Goal: Task Accomplishment & Management: Use online tool/utility

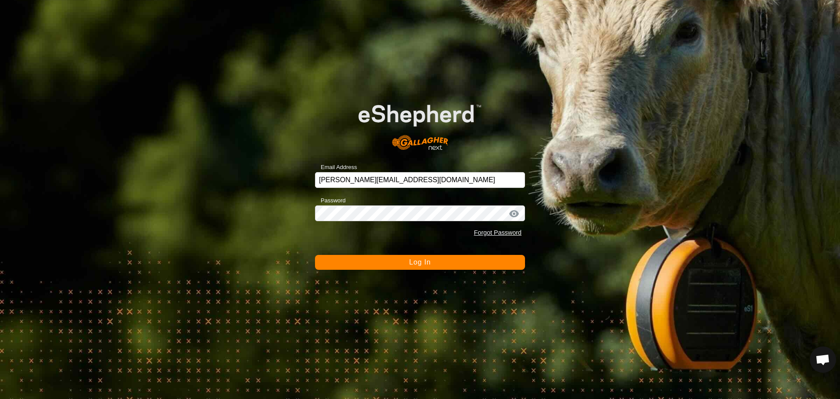
click at [417, 257] on button "Log In" at bounding box center [420, 262] width 210 height 15
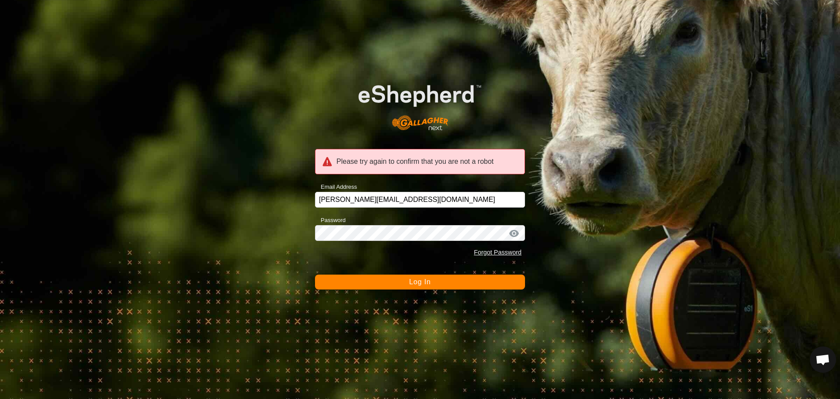
click at [426, 282] on span "Log In" at bounding box center [419, 281] width 21 height 7
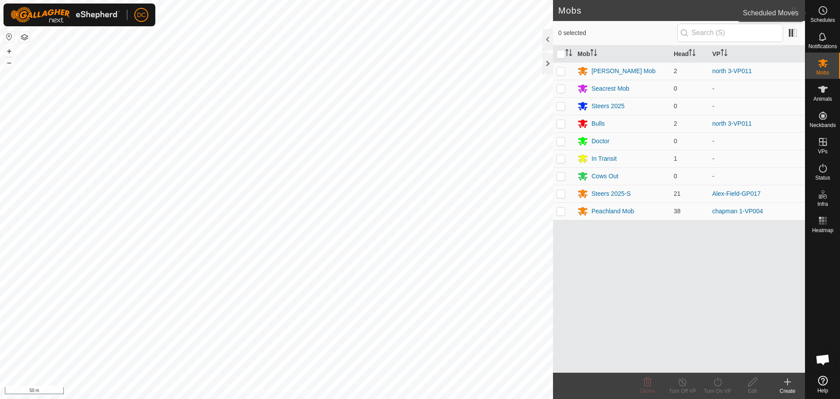
click at [828, 18] on span "Schedules" at bounding box center [822, 20] width 25 height 5
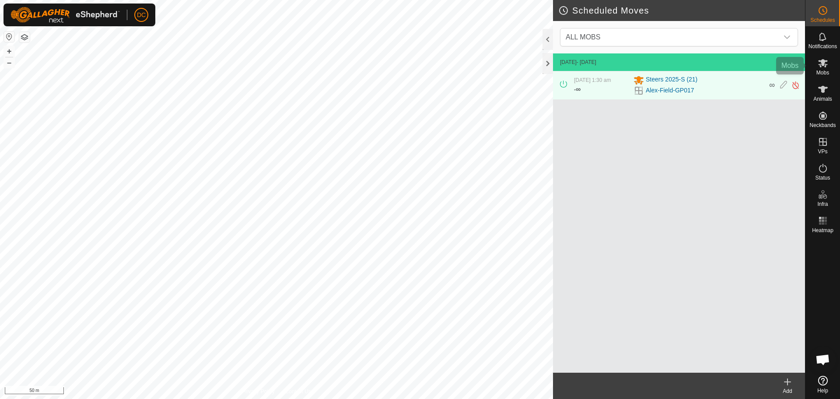
click at [819, 70] on span "Mobs" at bounding box center [823, 72] width 13 height 5
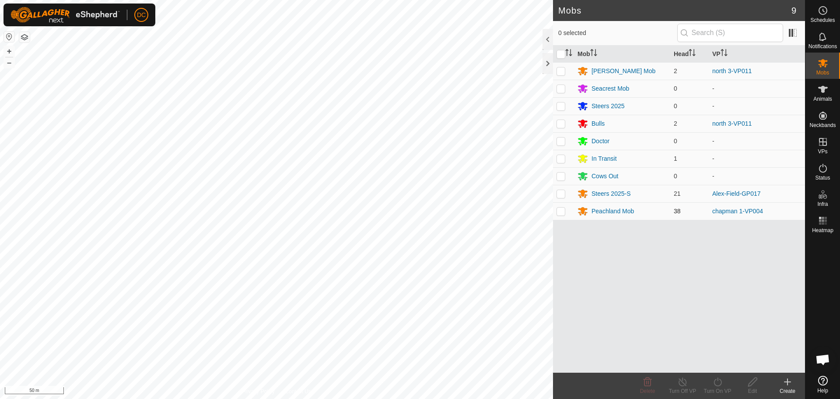
click at [563, 195] on p-checkbox at bounding box center [561, 193] width 9 height 7
checkbox input "true"
click at [716, 386] on icon at bounding box center [718, 381] width 8 height 9
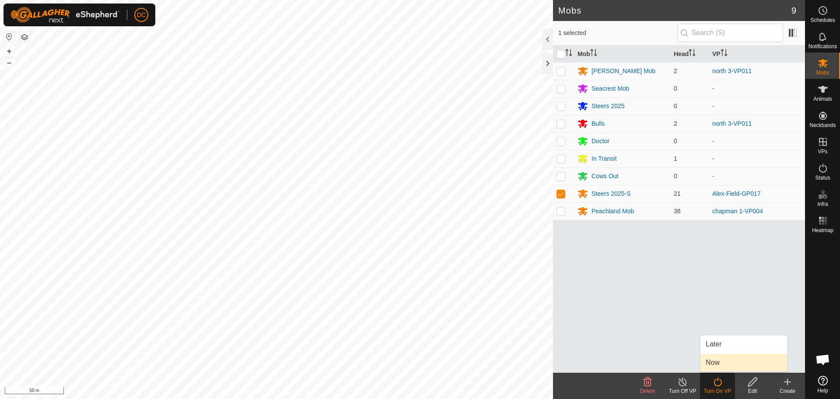
click at [716, 364] on link "Now" at bounding box center [744, 363] width 87 height 18
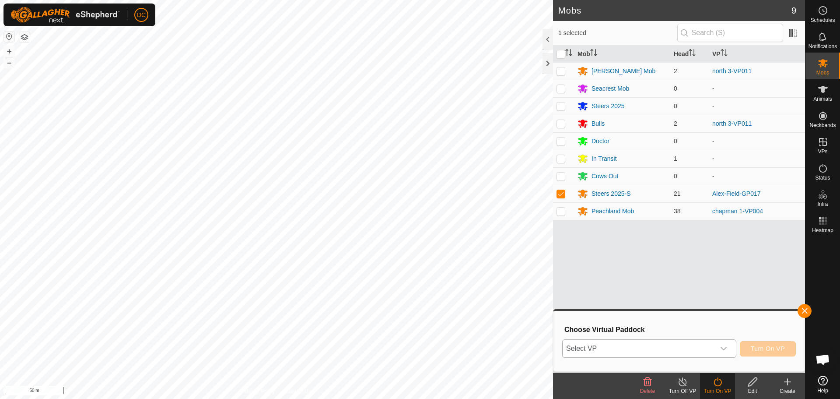
click at [662, 345] on span "Select VP" at bounding box center [639, 349] width 152 height 18
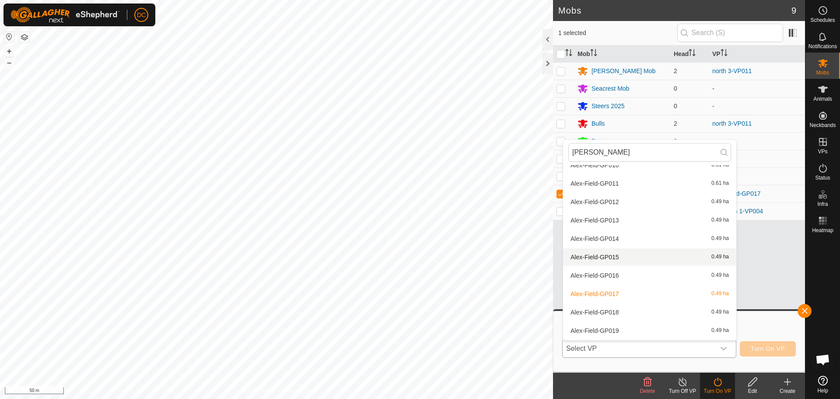
scroll to position [272, 0]
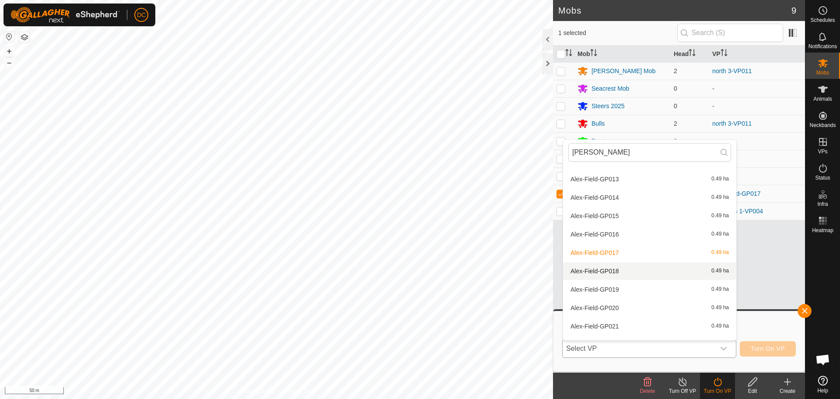
type input "[PERSON_NAME]"
click at [614, 269] on li "Alex-Field-GP018 0.49 ha" at bounding box center [649, 271] width 173 height 18
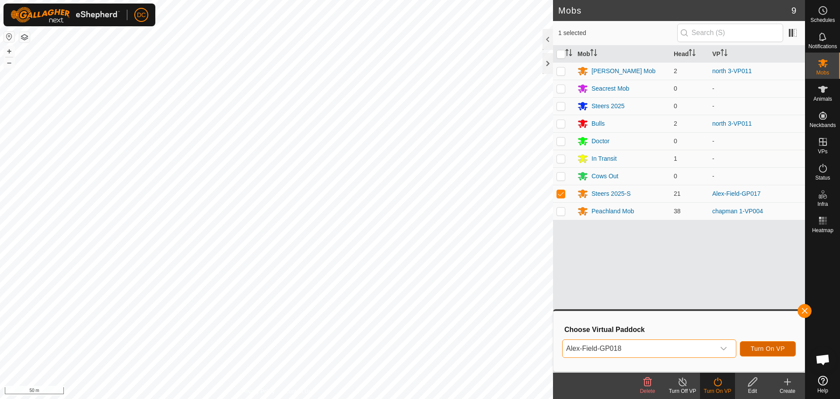
click at [770, 348] on span "Turn On VP" at bounding box center [768, 348] width 34 height 7
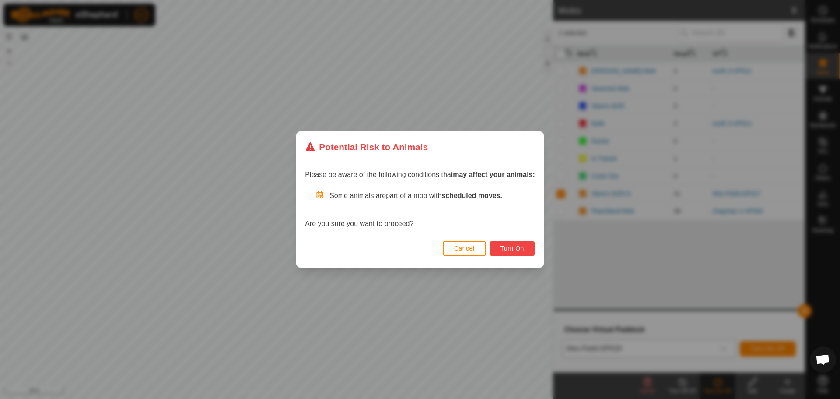
click at [515, 255] on button "Turn On" at bounding box center [513, 248] width 46 height 15
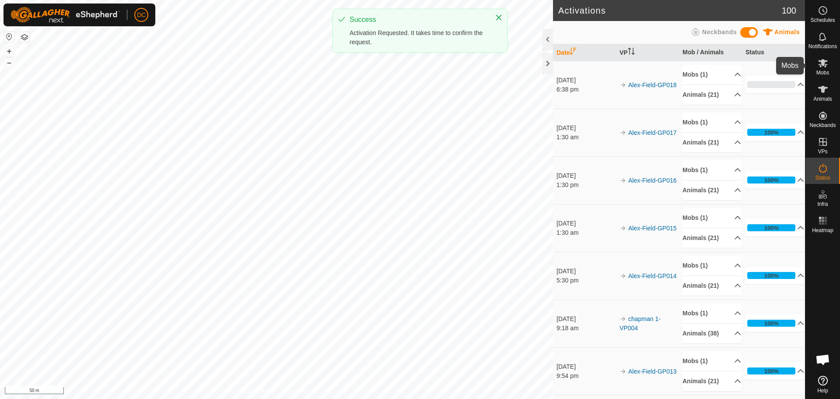
click at [824, 68] on icon at bounding box center [823, 63] width 11 height 11
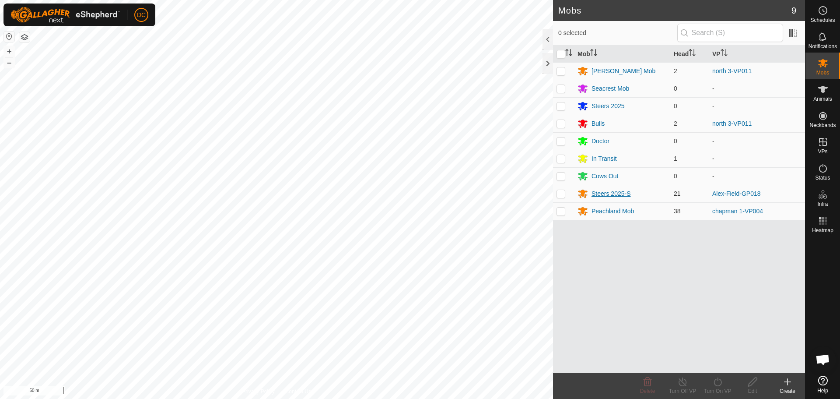
click at [617, 193] on div "Steers 2025-S" at bounding box center [611, 193] width 39 height 9
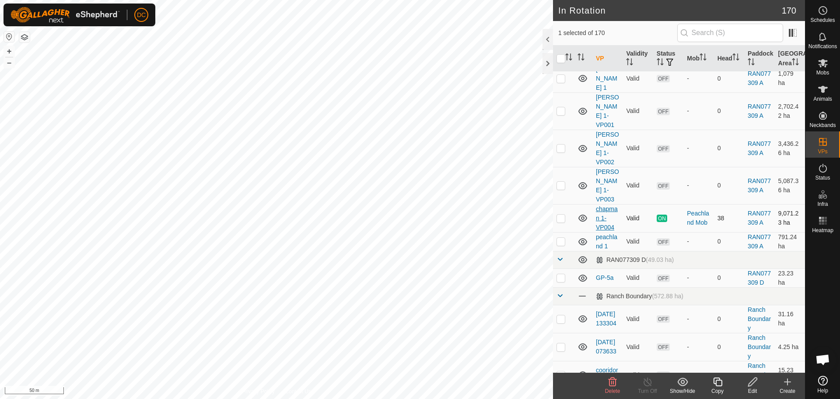
scroll to position [88, 0]
click at [559, 295] on span at bounding box center [560, 298] width 7 height 7
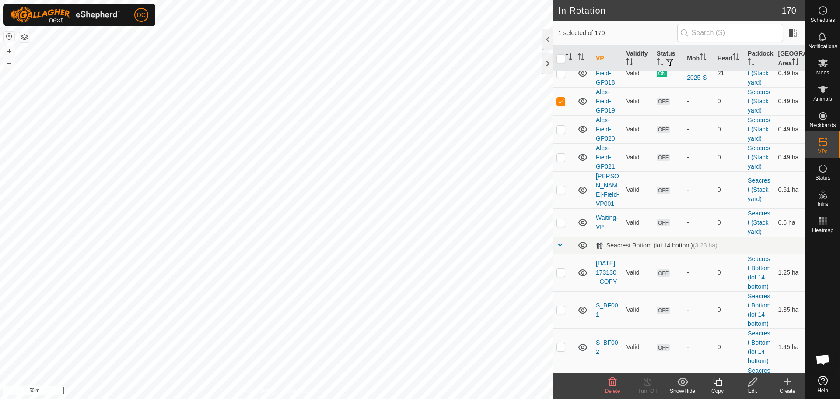
scroll to position [963, 0]
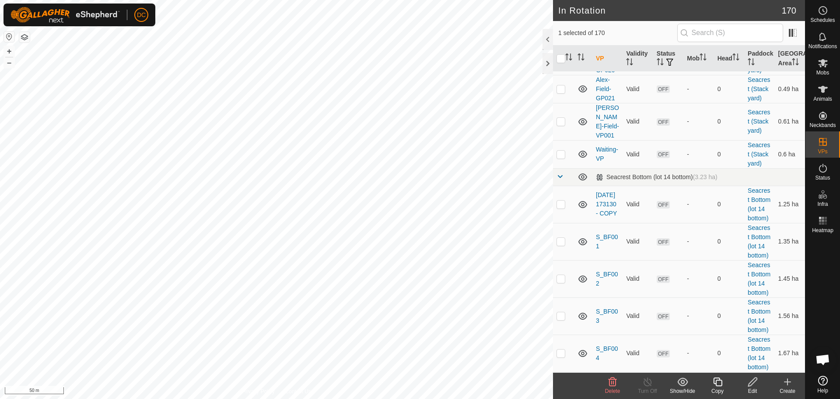
click at [715, 382] on icon at bounding box center [717, 381] width 11 height 11
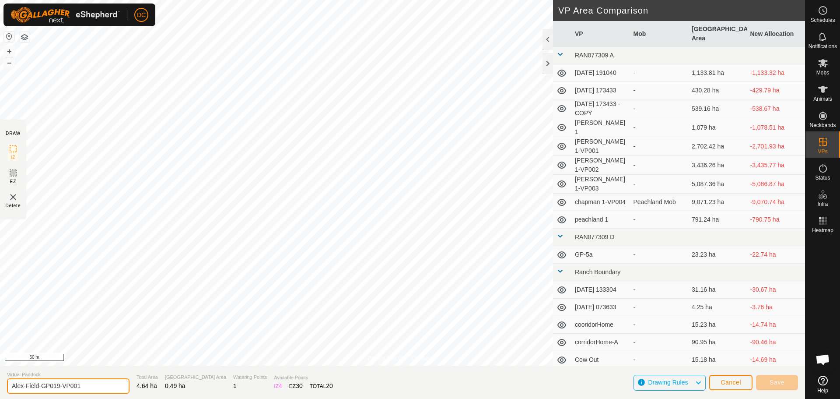
drag, startPoint x: 56, startPoint y: 385, endPoint x: 109, endPoint y: 390, distance: 53.6
click at [109, 390] on input "Alex-Field-GP019-VP001" at bounding box center [68, 385] width 123 height 15
type input "Alex-Field-GP018a"
click at [783, 384] on span "Save" at bounding box center [777, 382] width 15 height 7
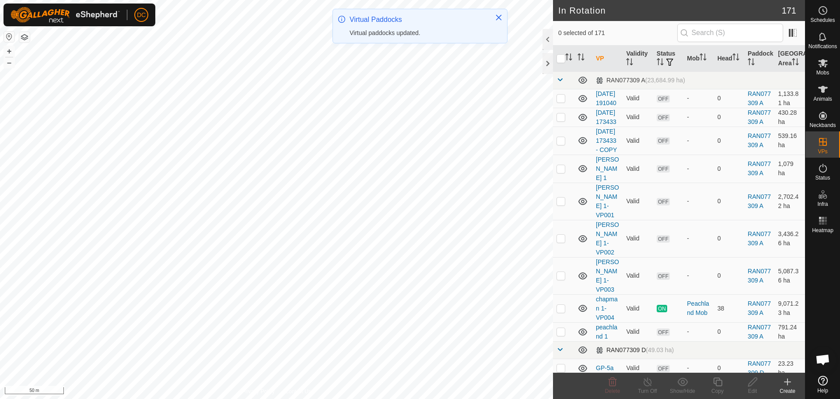
click at [557, 346] on span at bounding box center [560, 349] width 7 height 7
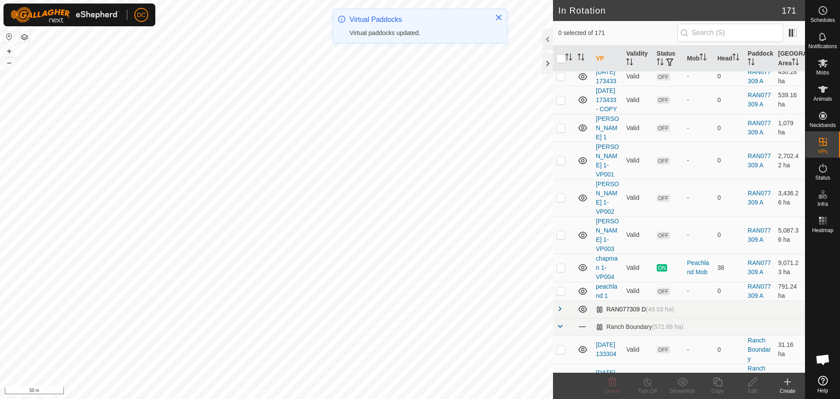
scroll to position [88, 0]
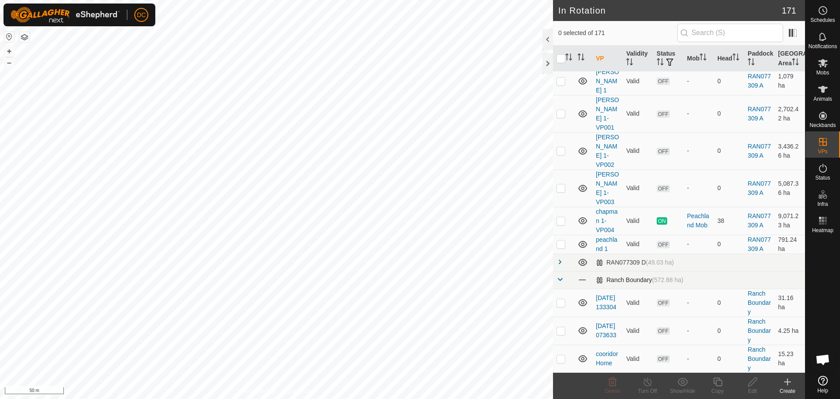
click at [560, 276] on span at bounding box center [560, 279] width 7 height 7
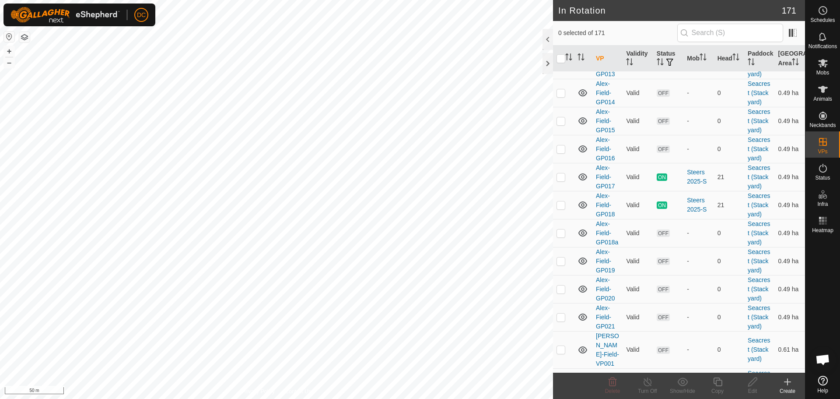
scroll to position [875, 0]
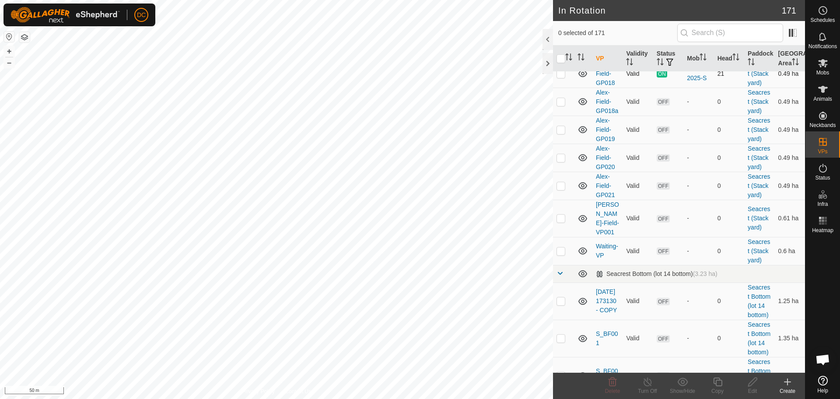
click at [559, 77] on p-checkbox at bounding box center [561, 73] width 9 height 7
checkbox input "false"
click at [561, 105] on p-checkbox at bounding box center [561, 101] width 9 height 7
checkbox input "true"
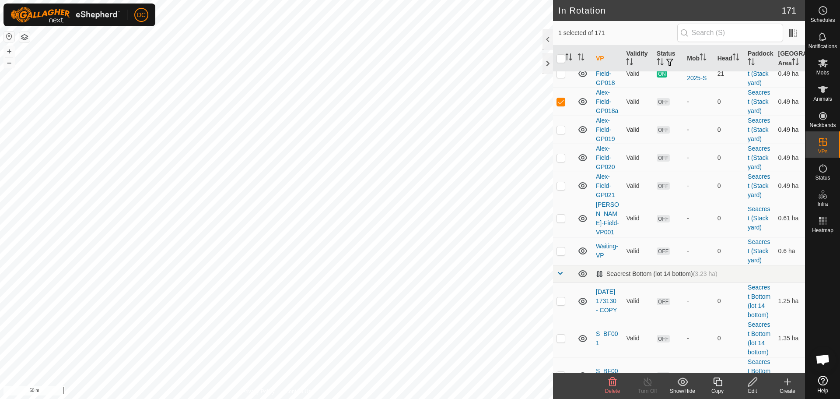
click at [561, 133] on p-checkbox at bounding box center [561, 129] width 9 height 7
checkbox input "true"
click at [562, 105] on p-checkbox at bounding box center [561, 101] width 9 height 7
checkbox input "false"
click at [561, 161] on p-checkbox at bounding box center [561, 157] width 9 height 7
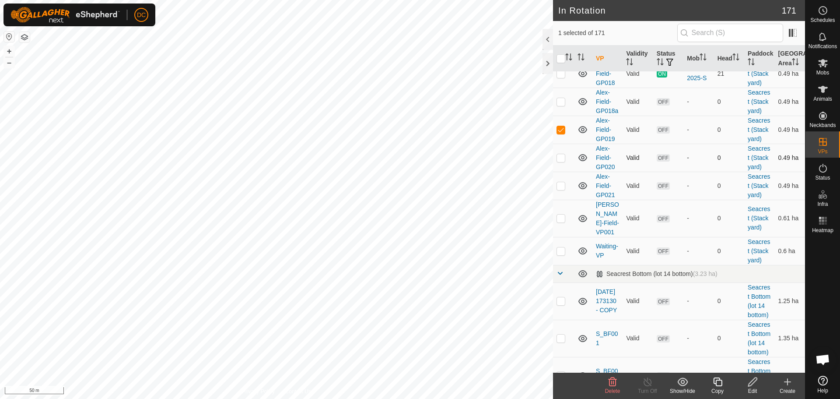
checkbox input "true"
click at [561, 133] on p-checkbox at bounding box center [561, 129] width 9 height 7
checkbox input "false"
click at [714, 379] on icon at bounding box center [717, 381] width 9 height 9
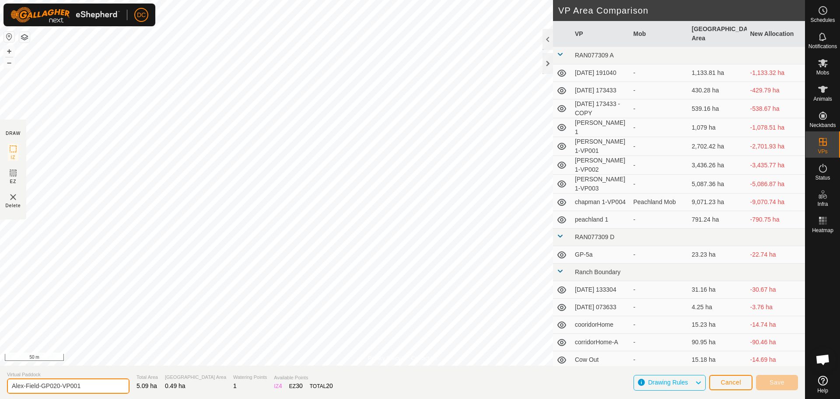
drag, startPoint x: 53, startPoint y: 386, endPoint x: 119, endPoint y: 387, distance: 65.7
click at [119, 387] on input "Alex-Field-GP020-VP001" at bounding box center [68, 385] width 123 height 15
type input "Alex-Field-GP019a"
click at [773, 381] on span "Save" at bounding box center [777, 382] width 15 height 7
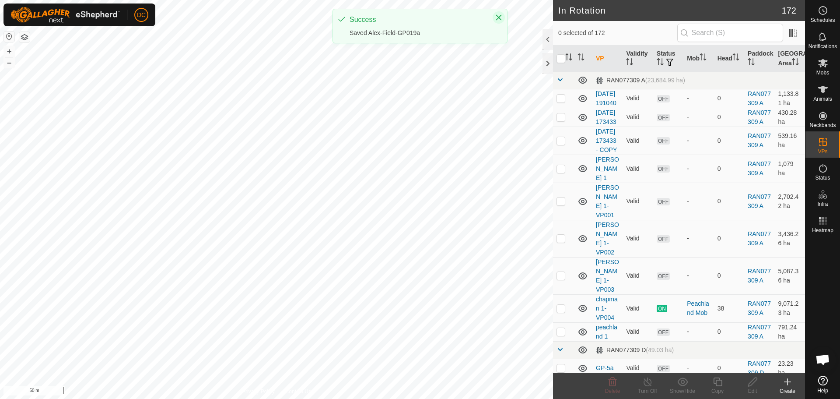
click at [498, 18] on icon "Close" at bounding box center [499, 18] width 6 height 6
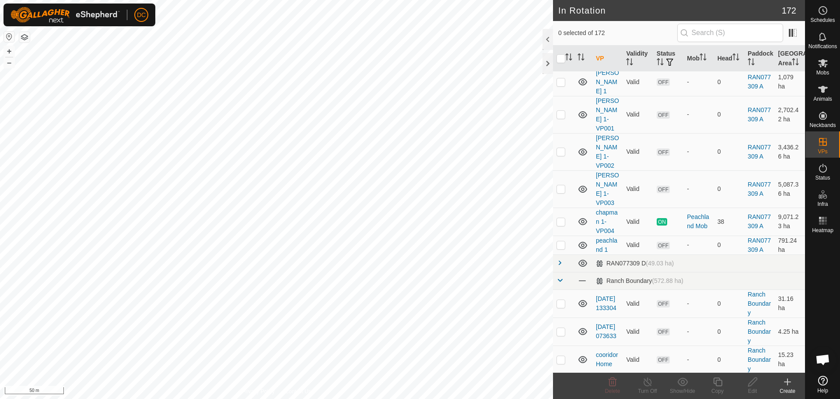
scroll to position [88, 0]
click at [562, 276] on span at bounding box center [560, 279] width 7 height 7
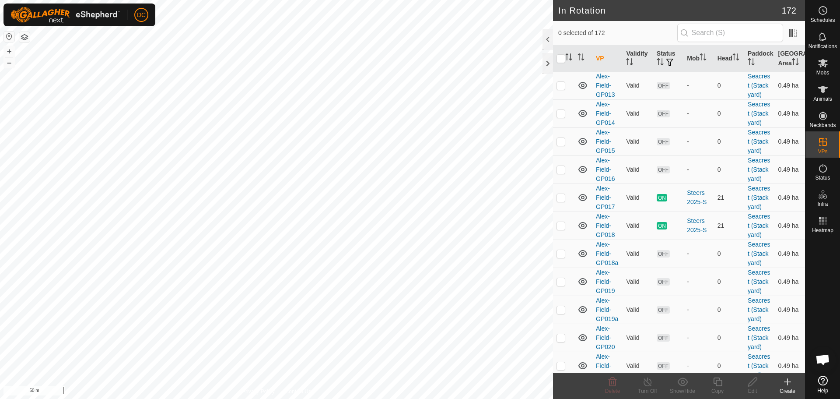
scroll to position [875, 0]
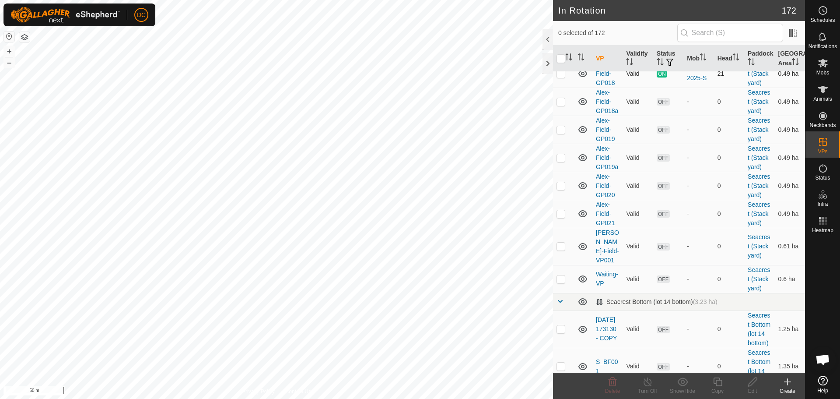
click at [558, 77] on p-checkbox at bounding box center [561, 73] width 9 height 7
checkbox input "true"
click at [564, 105] on p-checkbox at bounding box center [561, 101] width 9 height 7
checkbox input "true"
click at [560, 133] on p-checkbox at bounding box center [561, 129] width 9 height 7
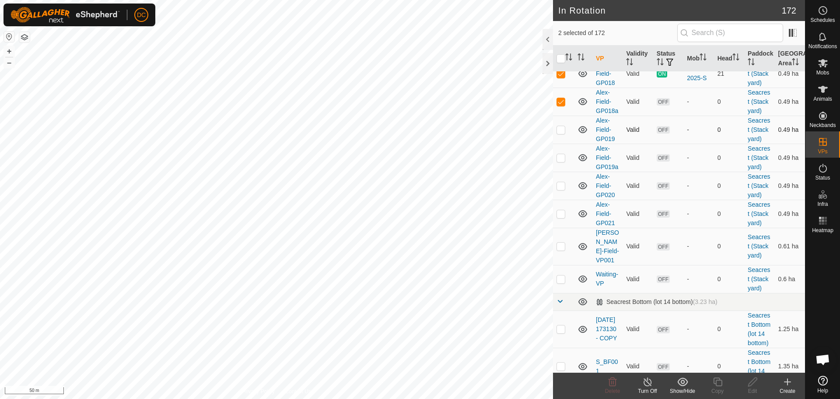
checkbox input "true"
click at [561, 161] on p-checkbox at bounding box center [561, 157] width 9 height 7
checkbox input "true"
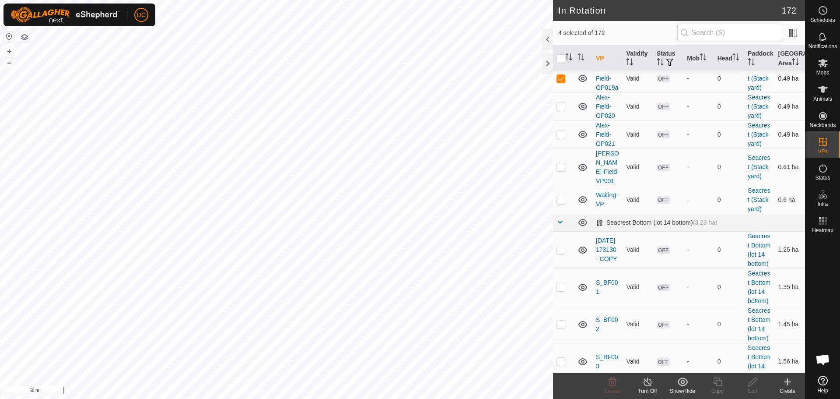
scroll to position [963, 0]
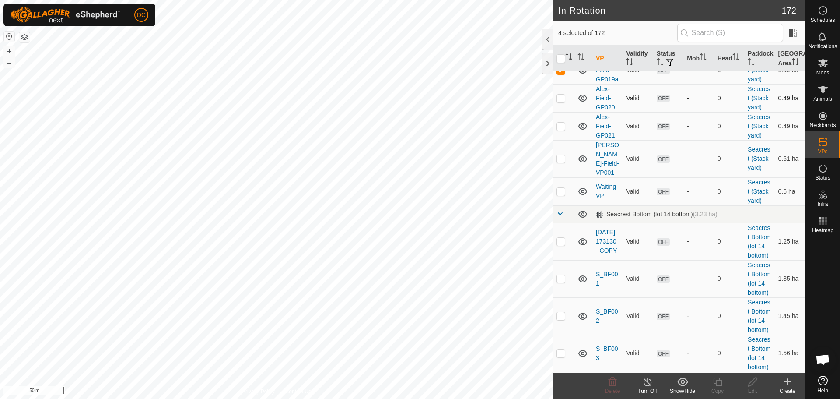
click at [561, 102] on p-checkbox at bounding box center [561, 98] width 9 height 7
click at [561, 112] on td at bounding box center [563, 98] width 21 height 28
checkbox input "false"
click at [560, 74] on p-checkbox at bounding box center [561, 70] width 9 height 7
checkbox input "false"
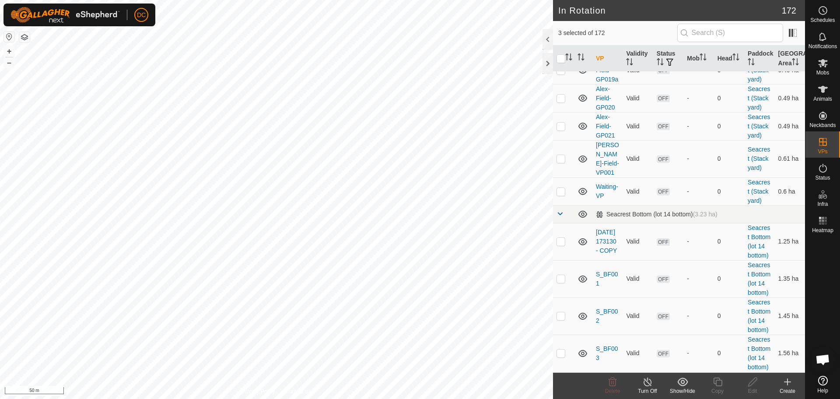
click at [560, 56] on td at bounding box center [563, 42] width 21 height 28
checkbox input "false"
click at [557, 18] on p-checkbox at bounding box center [561, 14] width 9 height 7
checkbox input "false"
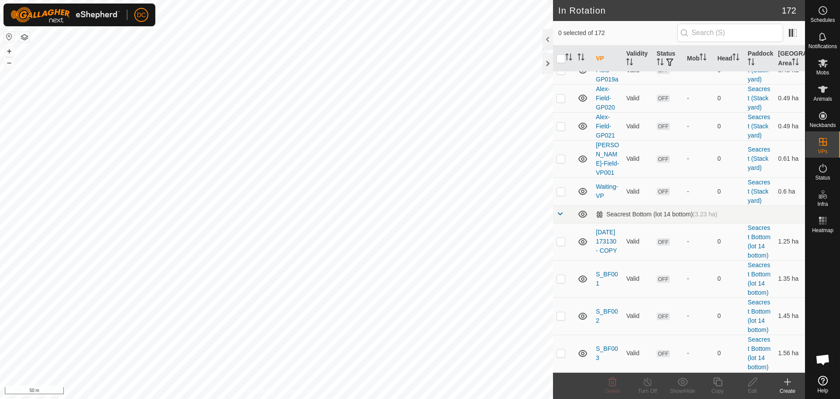
checkbox input "false"
click at [561, 102] on p-checkbox at bounding box center [561, 98] width 9 height 7
checkbox input "true"
click at [720, 383] on icon at bounding box center [717, 381] width 11 height 11
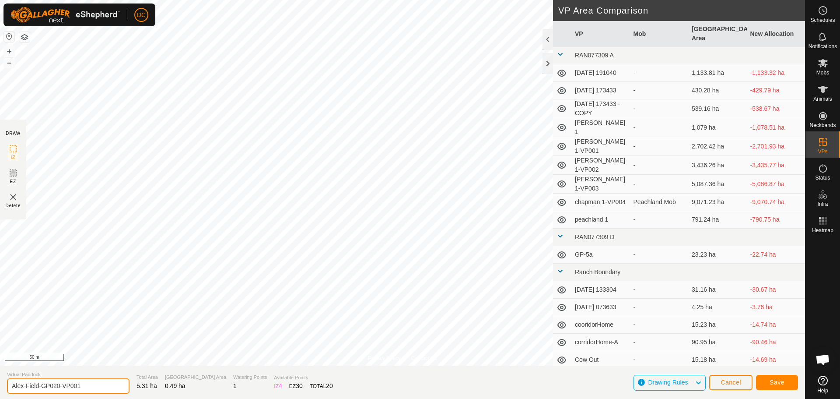
drag, startPoint x: 60, startPoint y: 386, endPoint x: 111, endPoint y: 391, distance: 50.6
click at [102, 388] on input "Alex-Field-GP020-VP001" at bounding box center [68, 385] width 123 height 15
type input "Alex-Field-GP020a"
click at [782, 378] on button "Save" at bounding box center [777, 382] width 42 height 15
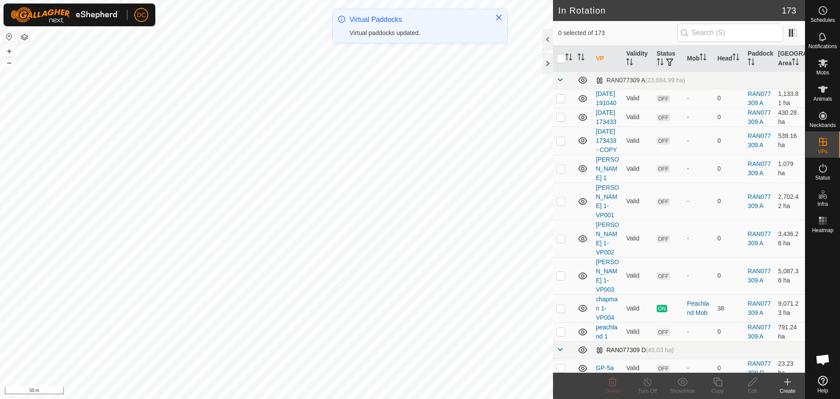
click at [558, 346] on span at bounding box center [560, 349] width 7 height 7
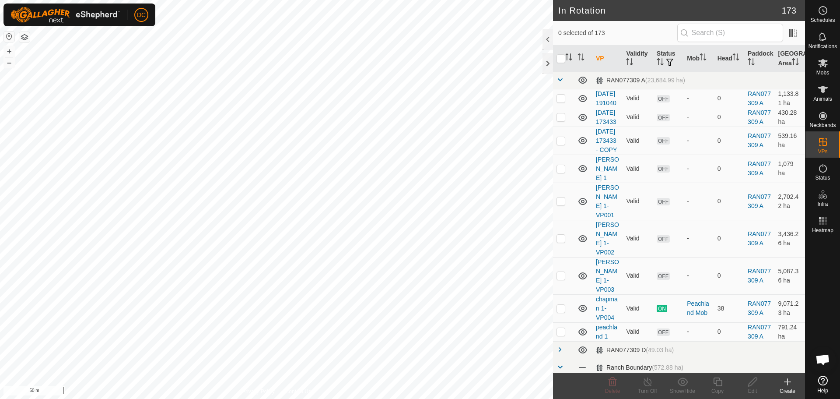
click at [561, 363] on span at bounding box center [560, 366] width 7 height 7
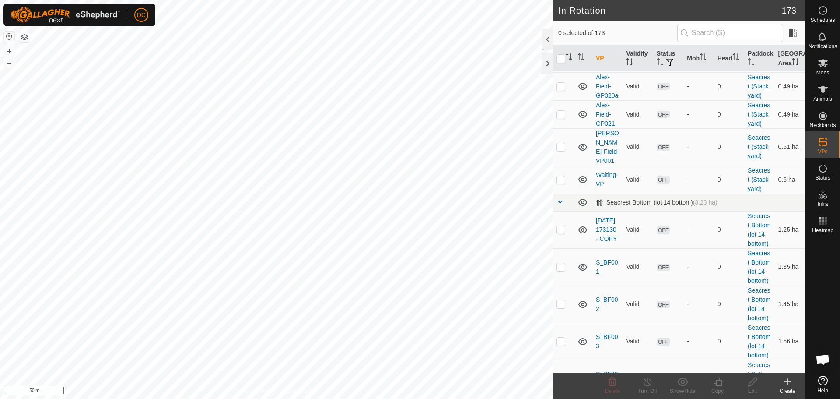
scroll to position [1006, 0]
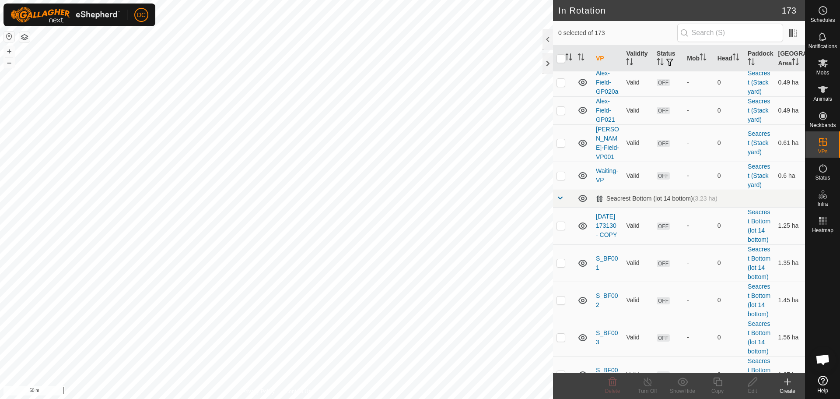
click at [560, 58] on p-checkbox at bounding box center [561, 54] width 9 height 7
checkbox input "true"
click at [562, 86] on p-checkbox at bounding box center [561, 82] width 9 height 7
checkbox input "true"
click at [562, 58] on p-checkbox at bounding box center [561, 54] width 9 height 7
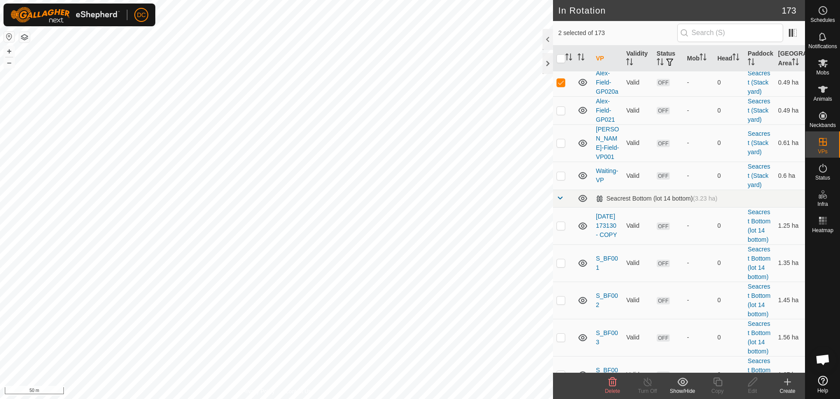
checkbox input "false"
click at [563, 86] on p-checkbox at bounding box center [561, 82] width 9 height 7
checkbox input "false"
click at [561, 58] on p-checkbox at bounding box center [561, 54] width 9 height 7
checkbox input "true"
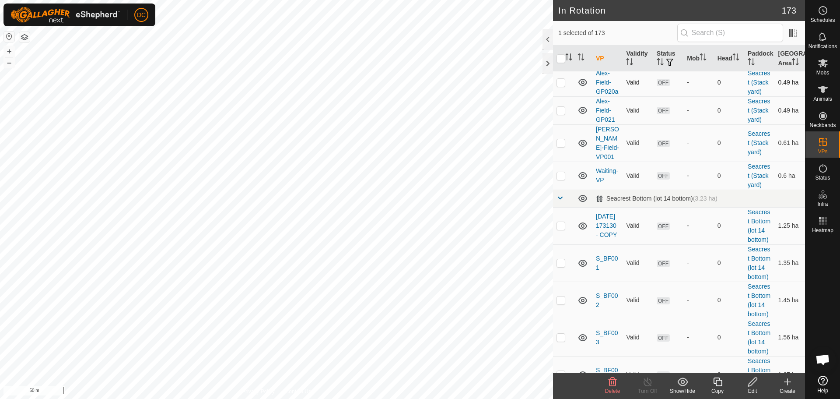
click at [560, 86] on p-checkbox at bounding box center [561, 82] width 9 height 7
checkbox input "true"
click at [562, 58] on p-checkbox at bounding box center [561, 54] width 9 height 7
checkbox input "false"
click at [558, 40] on td at bounding box center [563, 26] width 21 height 28
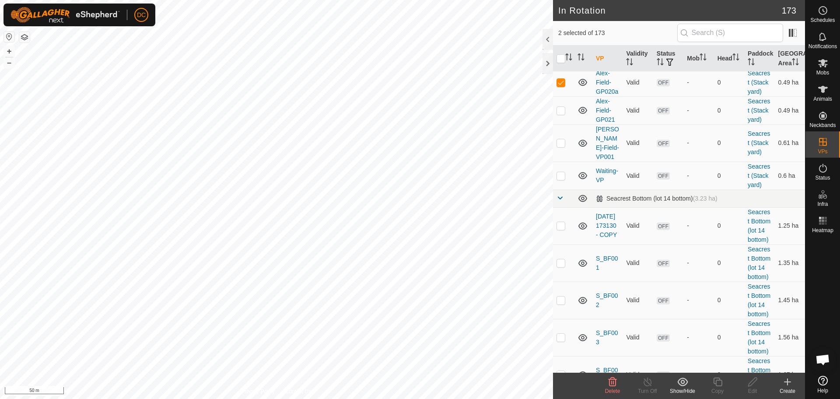
checkbox input "true"
click at [560, 86] on p-checkbox at bounding box center [561, 82] width 9 height 7
checkbox input "false"
click at [561, 58] on p-checkbox at bounding box center [561, 54] width 9 height 7
checkbox input "true"
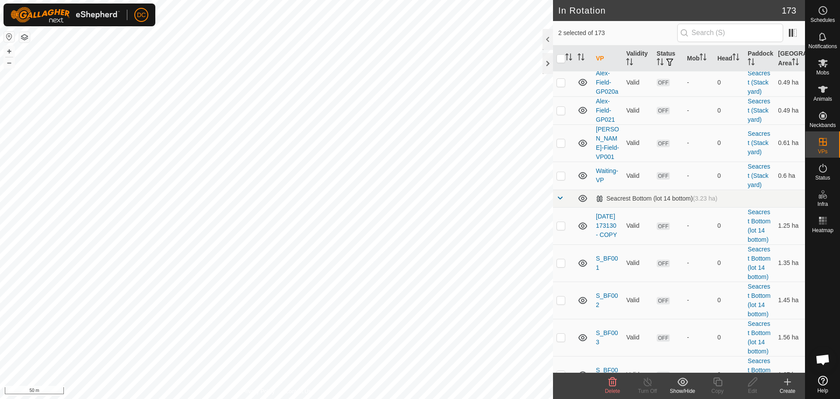
click at [560, 30] on p-checkbox at bounding box center [561, 26] width 9 height 7
checkbox input "false"
click at [562, 58] on p-checkbox at bounding box center [561, 54] width 9 height 7
checkbox input "false"
click at [562, 30] on p-checkbox at bounding box center [561, 26] width 9 height 7
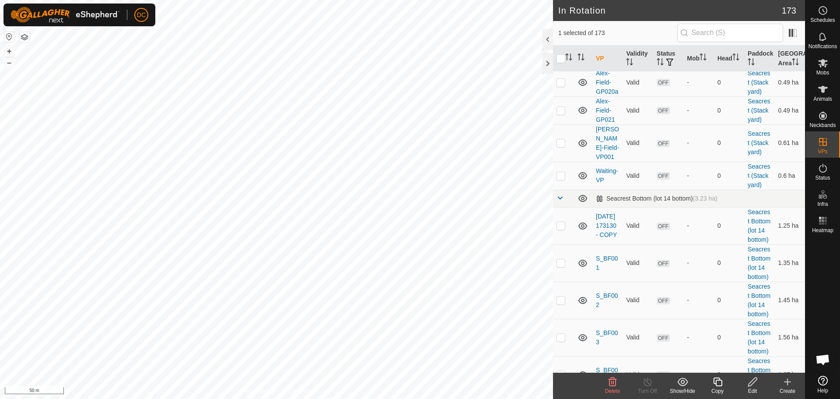
checkbox input "true"
click at [562, 58] on p-tablecheckbox at bounding box center [561, 54] width 9 height 7
checkbox input "true"
click at [561, 86] on p-checkbox at bounding box center [561, 82] width 9 height 7
checkbox input "true"
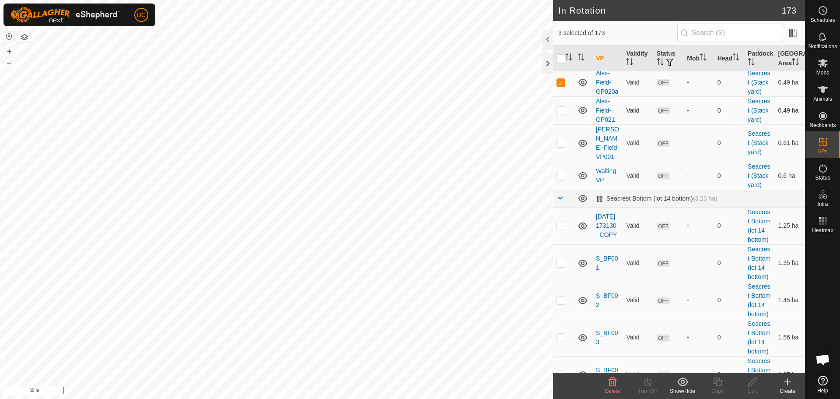
click at [564, 114] on p-checkbox at bounding box center [561, 110] width 9 height 7
checkbox input "true"
click at [560, 30] on p-checkbox at bounding box center [561, 26] width 9 height 7
checkbox input "false"
click at [560, 58] on p-checkbox at bounding box center [561, 54] width 9 height 7
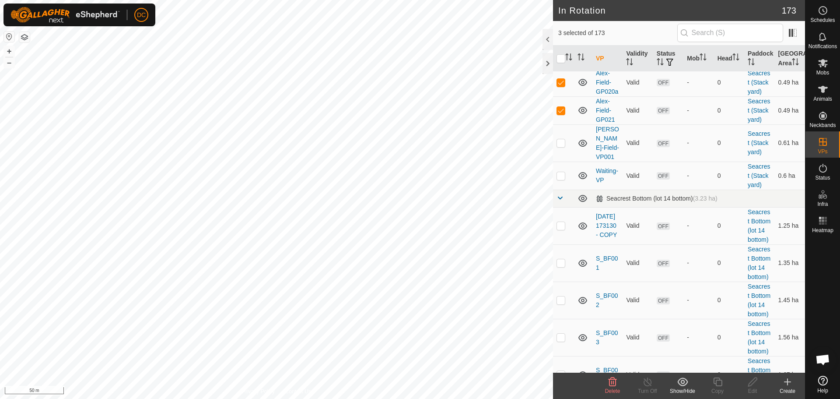
checkbox input "false"
click at [562, 86] on p-checkbox at bounding box center [561, 82] width 9 height 7
checkbox input "false"
click at [560, 114] on p-checkbox at bounding box center [561, 110] width 9 height 7
checkbox input "false"
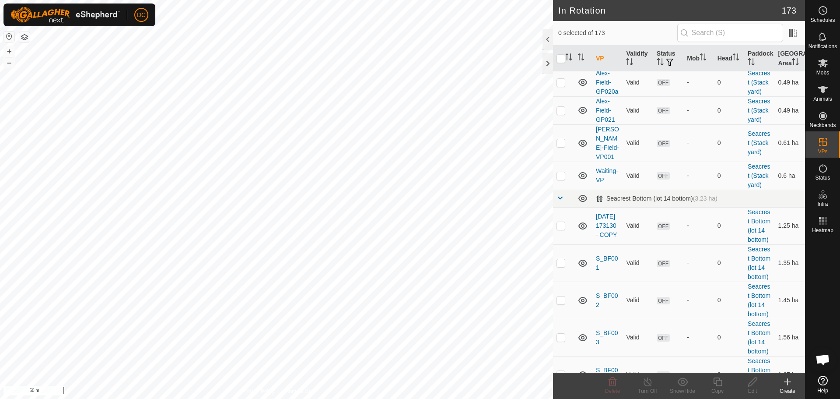
click at [566, 68] on td at bounding box center [563, 54] width 21 height 28
checkbox input "true"
click at [561, 86] on p-checkbox at bounding box center [561, 82] width 9 height 7
checkbox input "true"
click at [560, 114] on p-checkbox at bounding box center [561, 110] width 9 height 7
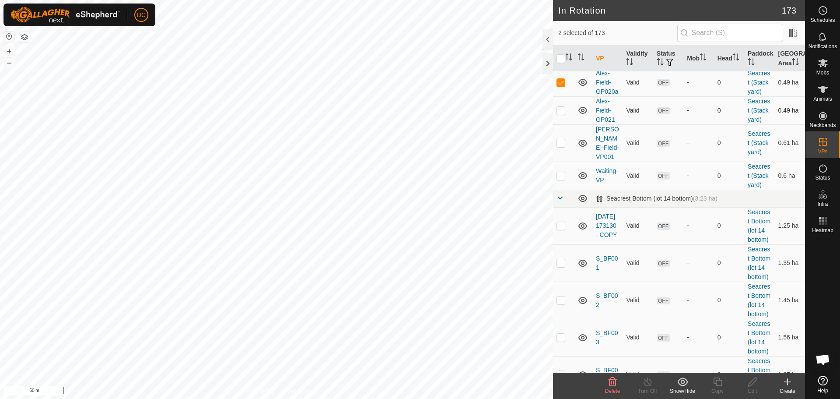
checkbox input "true"
click at [561, 58] on p-checkbox at bounding box center [561, 54] width 9 height 7
checkbox input "false"
click at [560, 96] on td at bounding box center [563, 82] width 21 height 28
checkbox input "false"
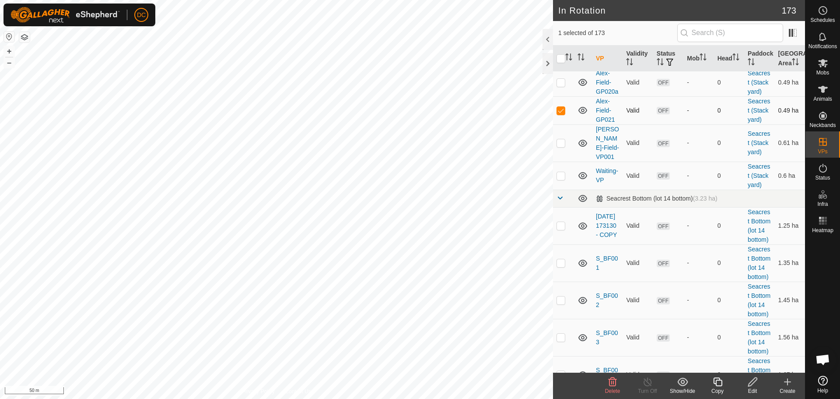
click at [561, 114] on p-checkbox at bounding box center [561, 110] width 9 height 7
checkbox input "false"
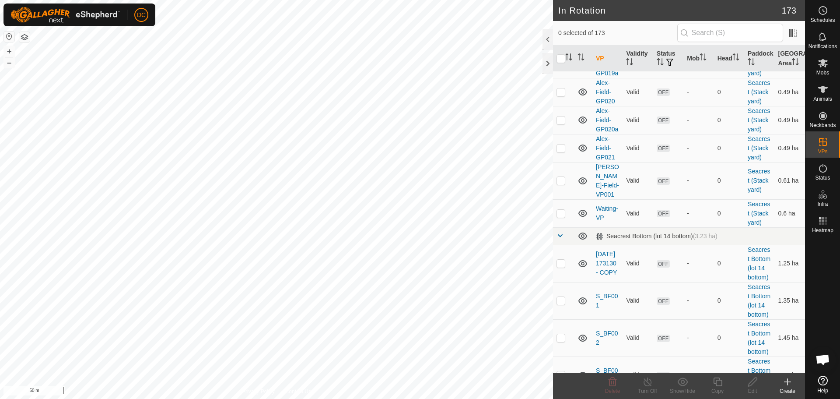
scroll to position [919, 0]
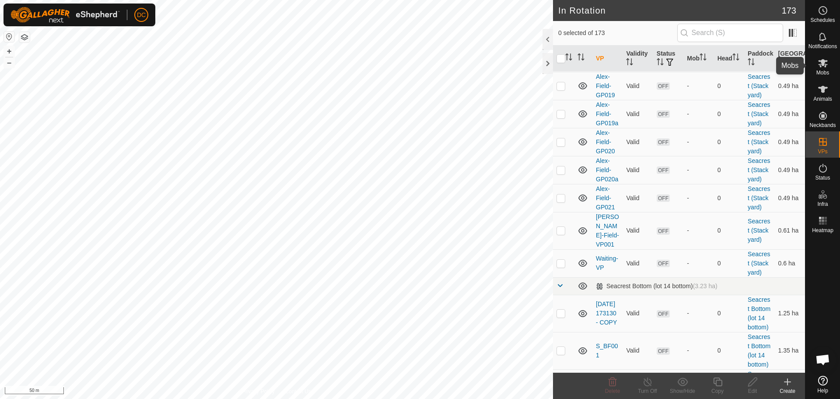
click at [822, 68] on icon at bounding box center [823, 63] width 11 height 11
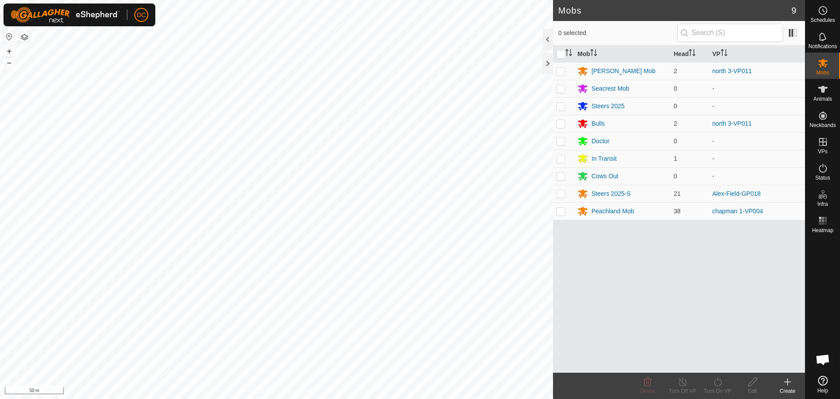
click at [613, 194] on div "Steers 2025-S" at bounding box center [611, 193] width 39 height 9
